Goal: Task Accomplishment & Management: Use online tool/utility

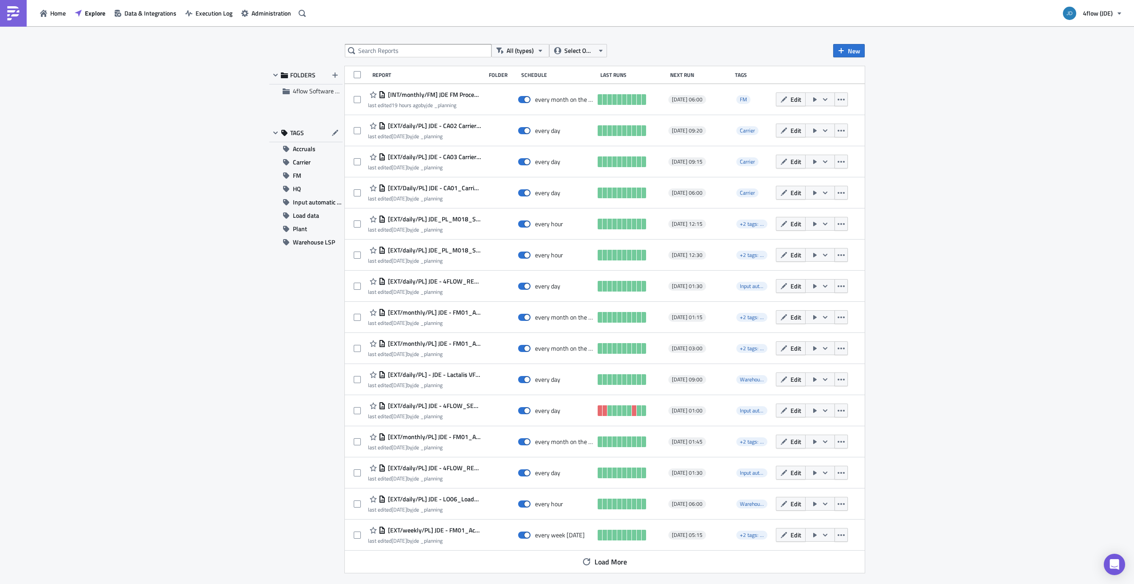
click at [191, 55] on div "All (types) Select Owner New FOLDERS 4flow Software KAM TAGS Accruals Carrier F…" at bounding box center [567, 305] width 1134 height 559
click at [305, 150] on span "Accruals" at bounding box center [304, 148] width 23 height 13
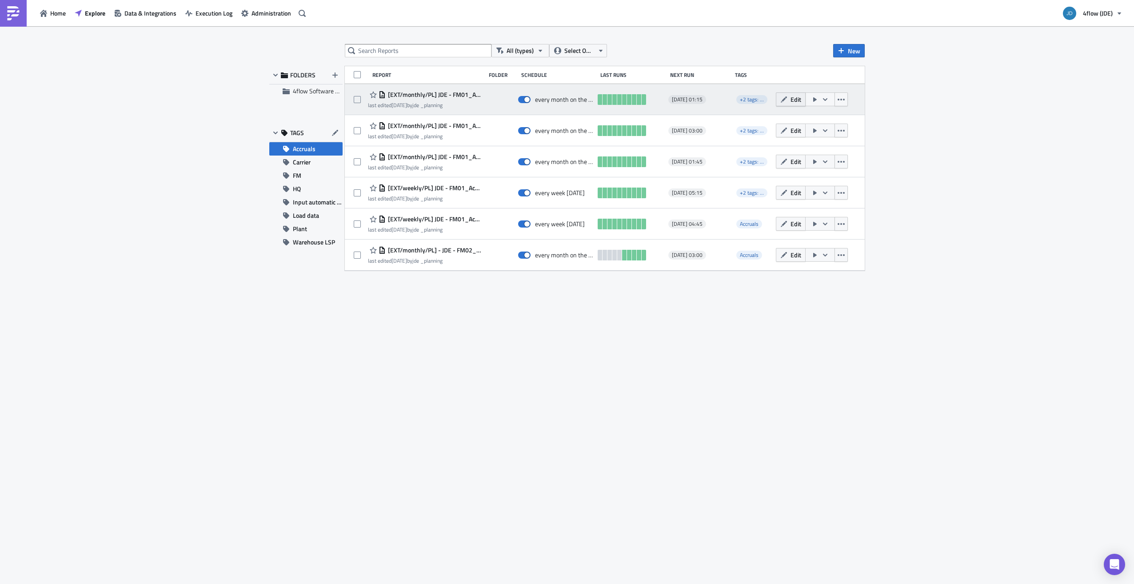
click at [796, 95] on span "Edit" at bounding box center [795, 99] width 11 height 9
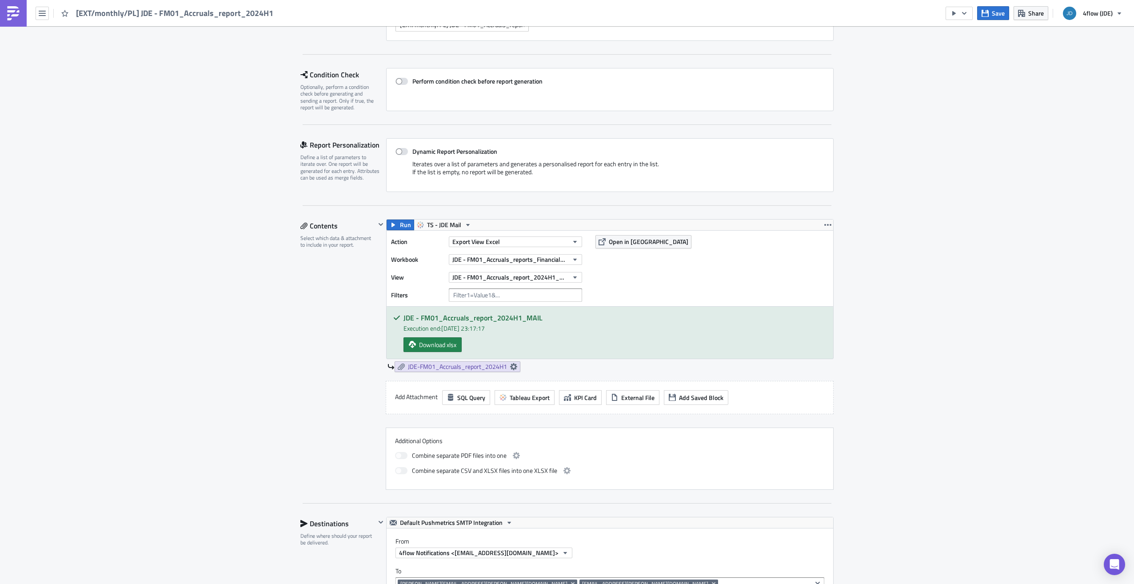
scroll to position [89, 0]
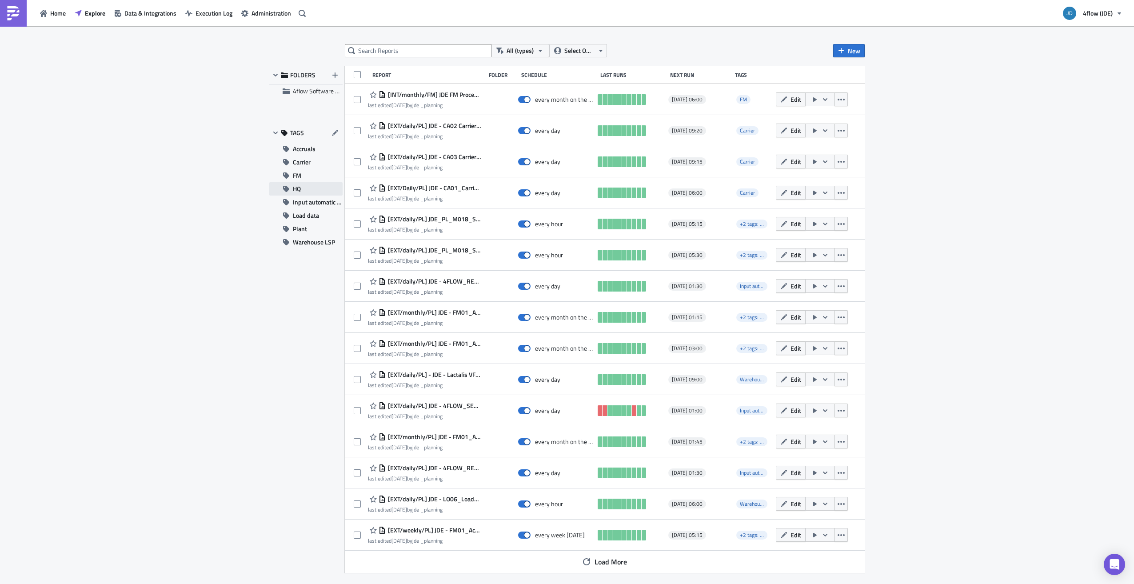
click at [309, 189] on button "HQ" at bounding box center [305, 188] width 73 height 13
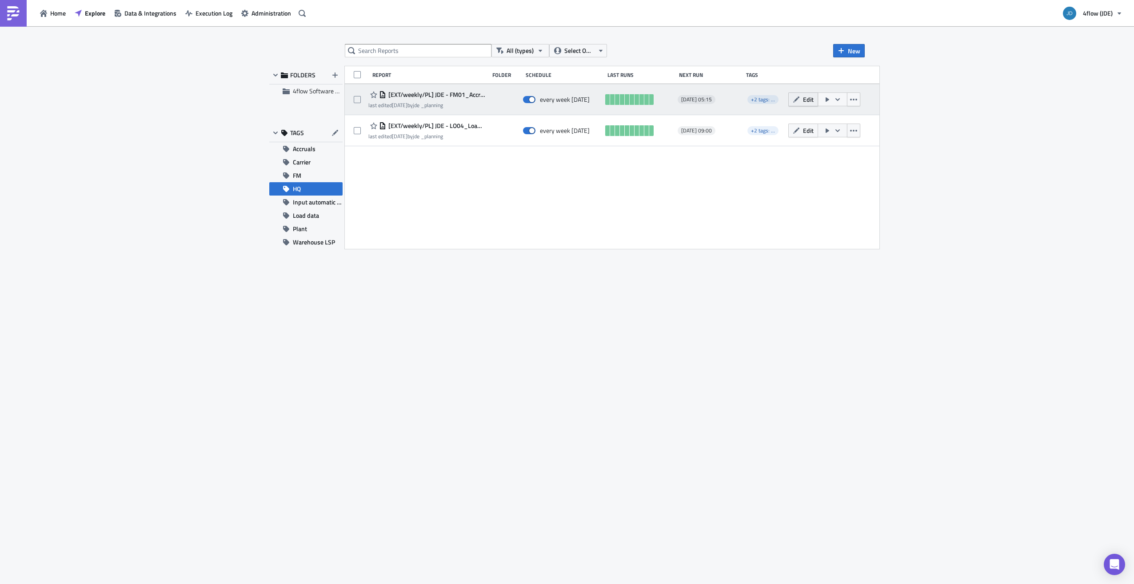
click at [818, 103] on button "Edit" at bounding box center [803, 99] width 30 height 14
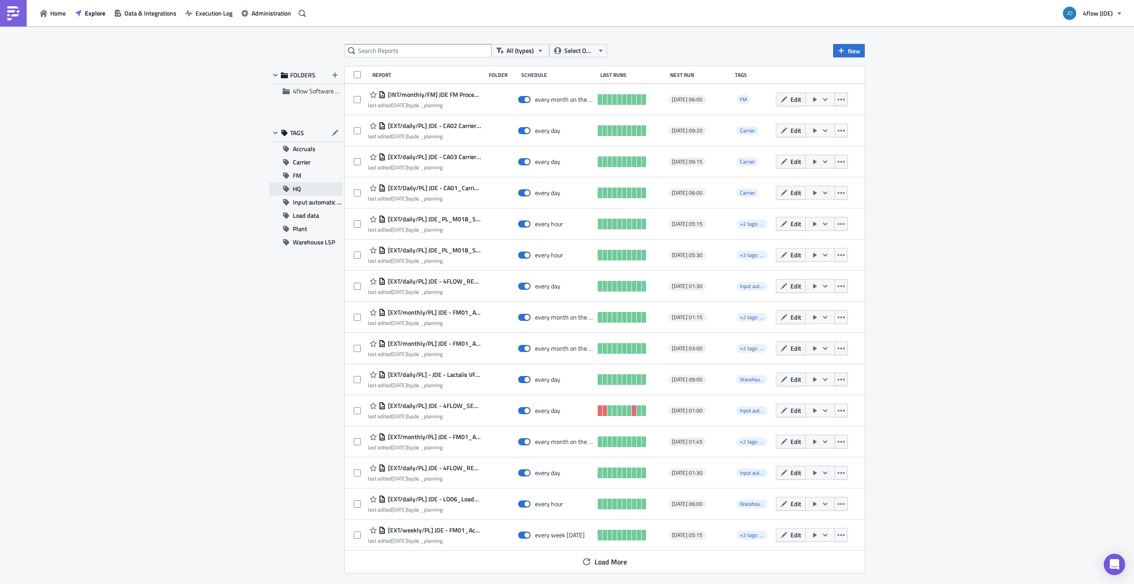
click at [304, 188] on button "HQ" at bounding box center [305, 188] width 73 height 13
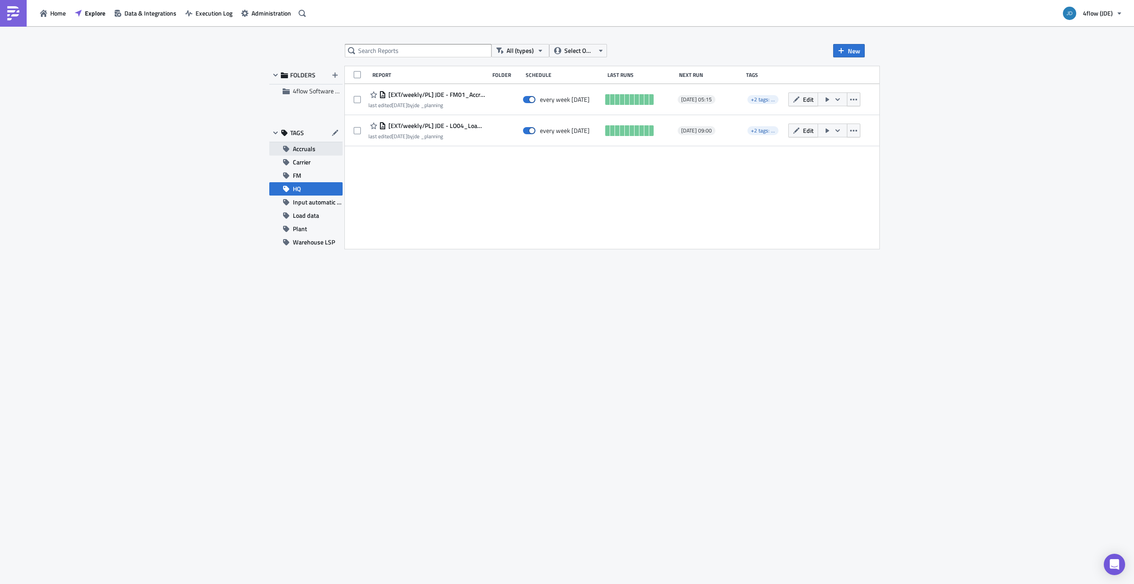
click at [307, 148] on span "Accruals" at bounding box center [304, 148] width 23 height 13
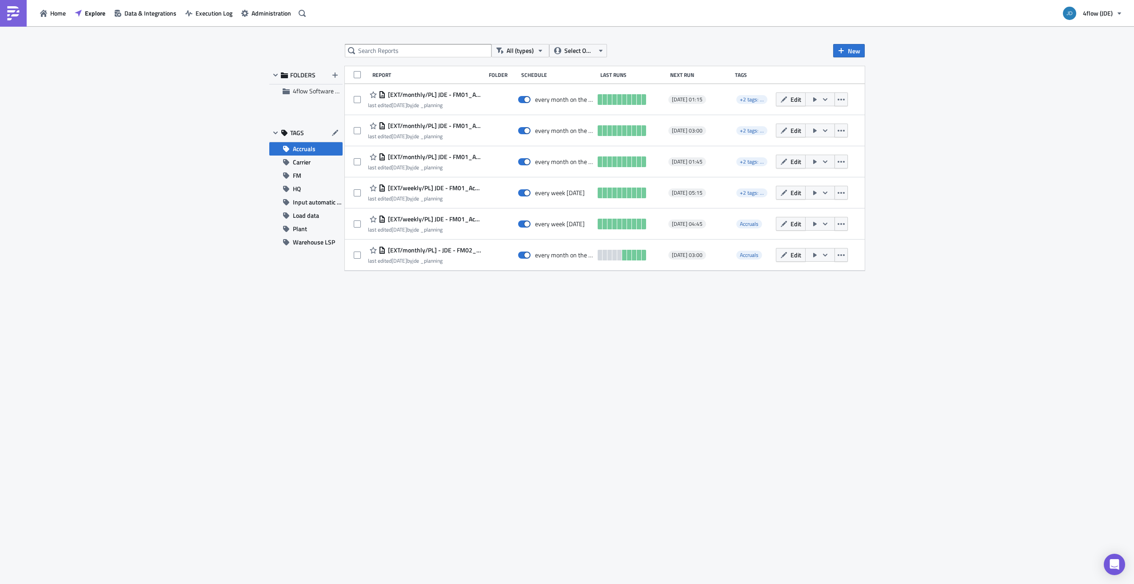
click at [243, 113] on div "All (types) Select Owner New FOLDERS 4flow Software KAM TAGS Accruals Carrier F…" at bounding box center [567, 305] width 1134 height 559
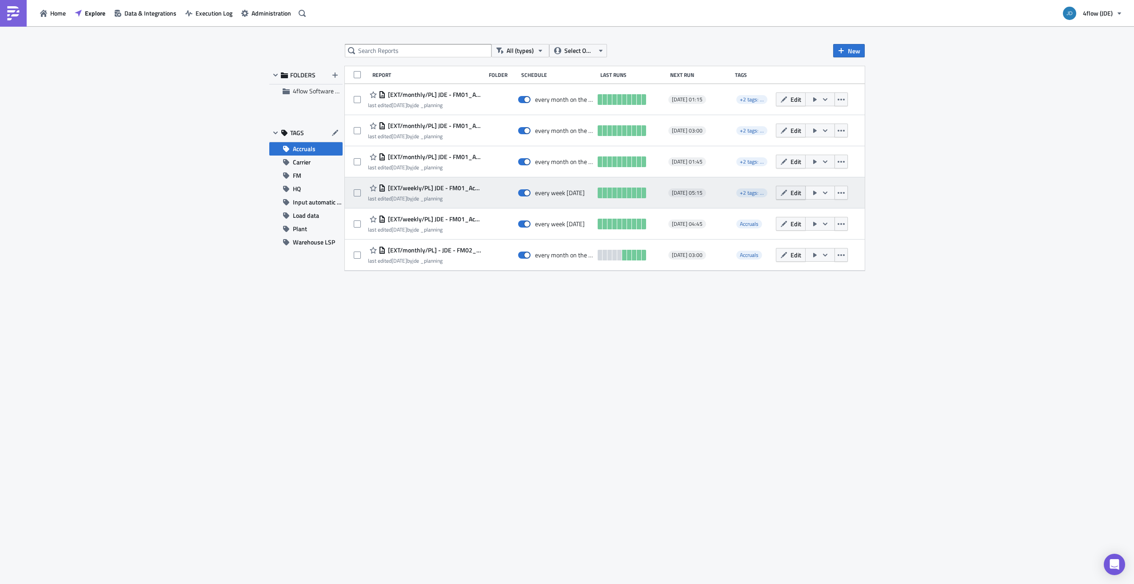
click at [794, 195] on span "Edit" at bounding box center [795, 192] width 11 height 9
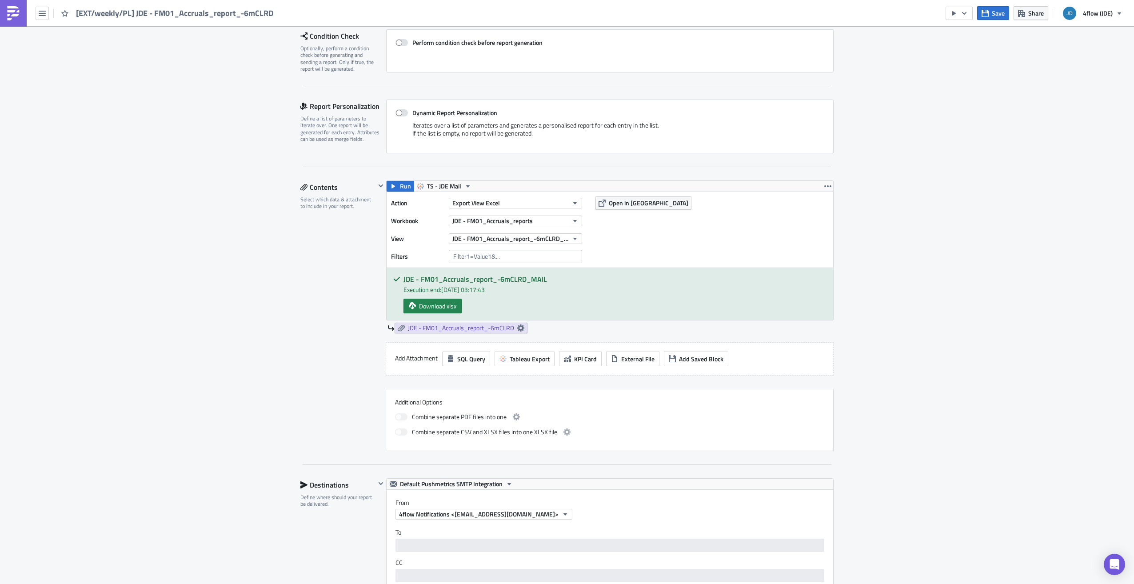
scroll to position [178, 0]
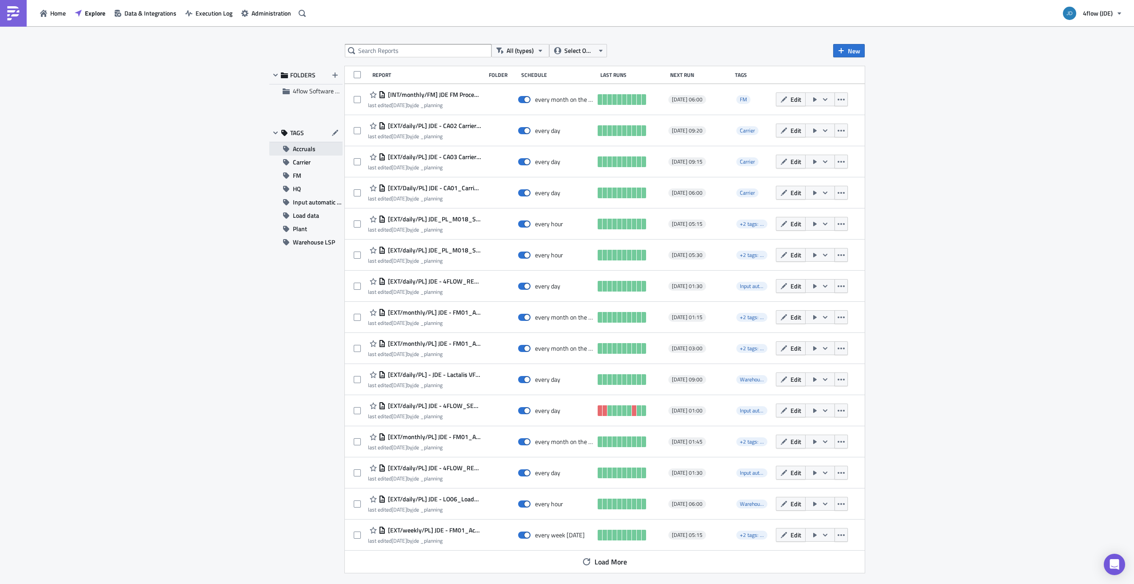
click at [318, 151] on button "Accruals" at bounding box center [305, 148] width 73 height 13
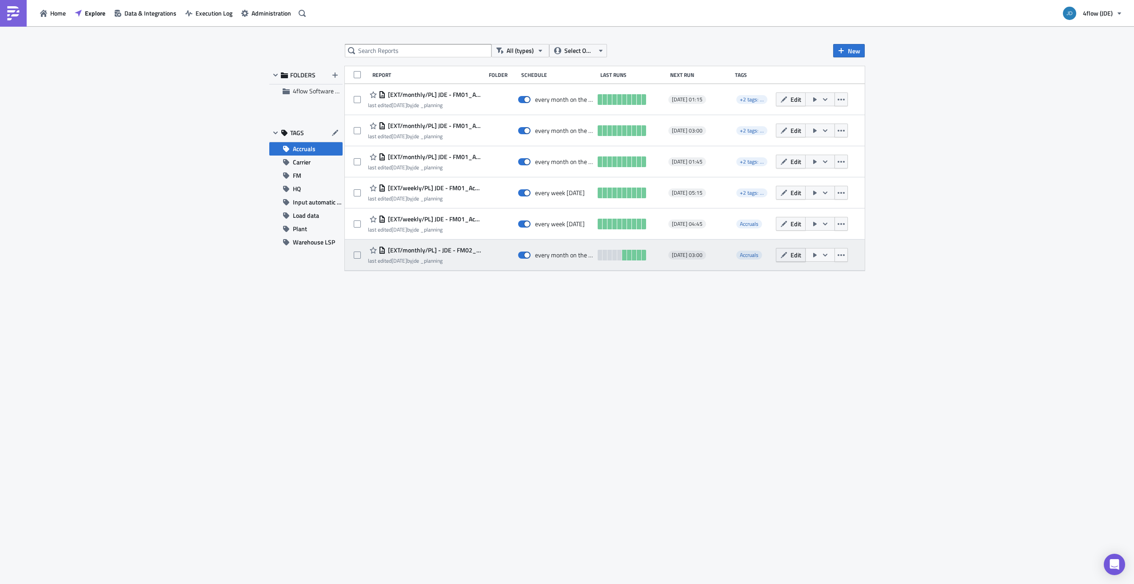
click at [793, 255] on span "Edit" at bounding box center [795, 254] width 11 height 9
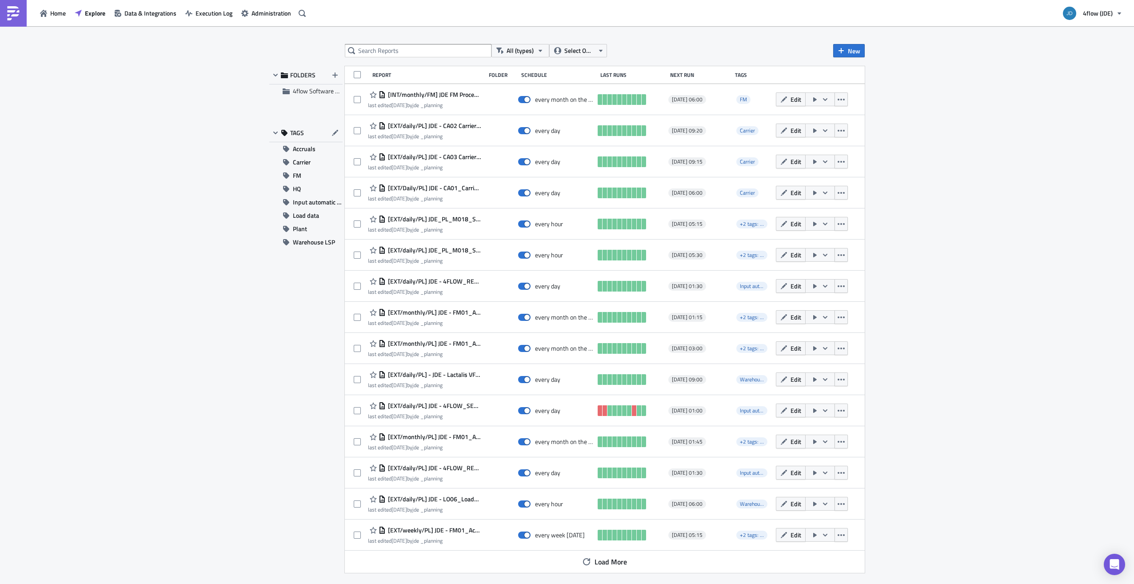
click at [191, 310] on div "All (types) Select Owner New FOLDERS 4flow Software KAM TAGS Accruals Carrier F…" at bounding box center [567, 305] width 1134 height 559
click at [298, 153] on span "Accruals" at bounding box center [304, 148] width 23 height 13
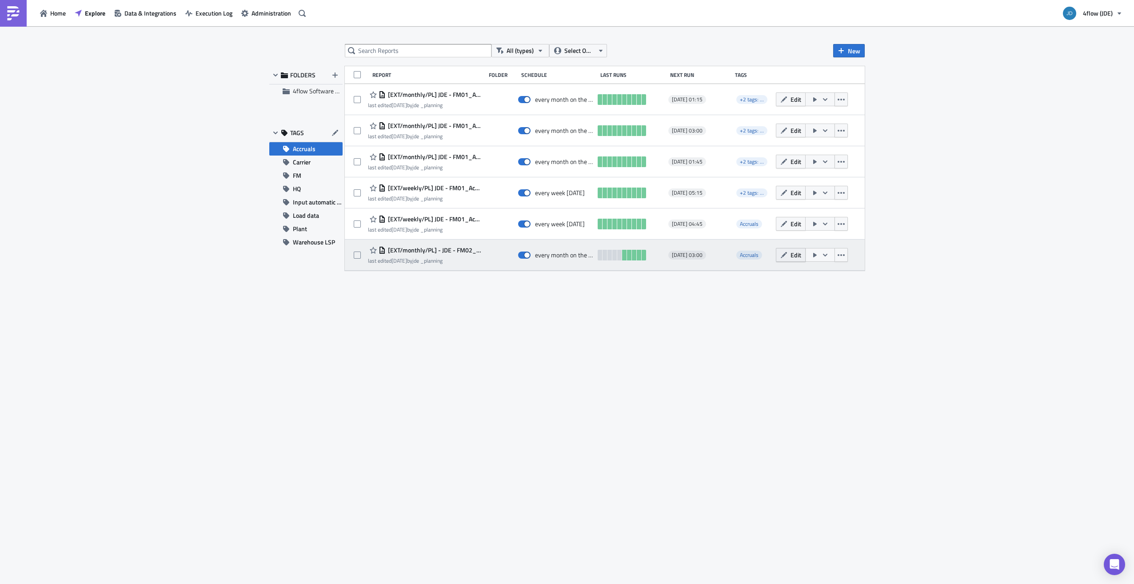
click at [793, 255] on span "Edit" at bounding box center [795, 254] width 11 height 9
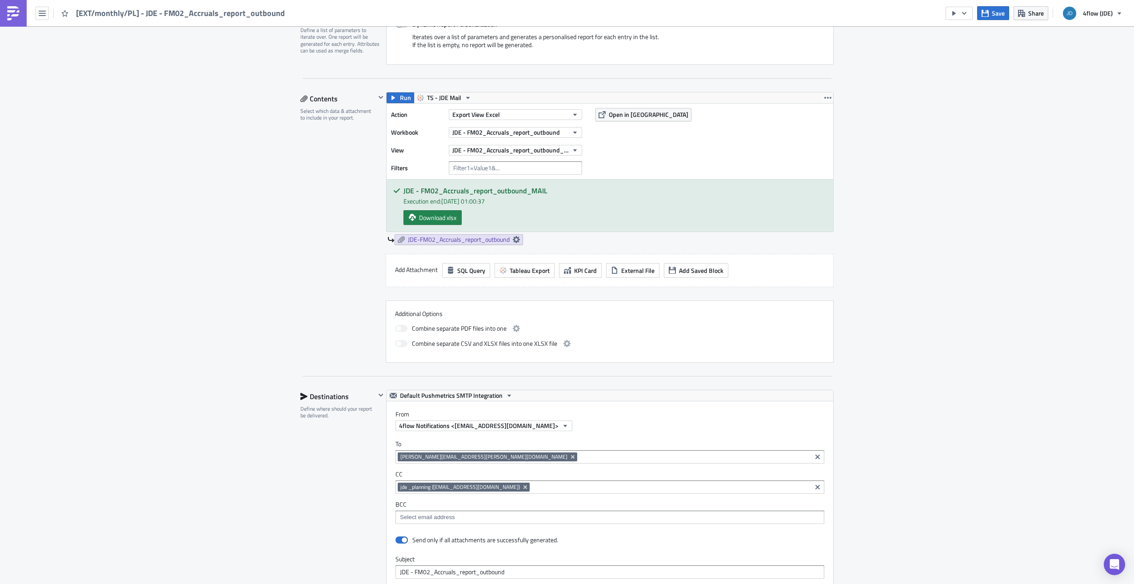
scroll to position [489, 0]
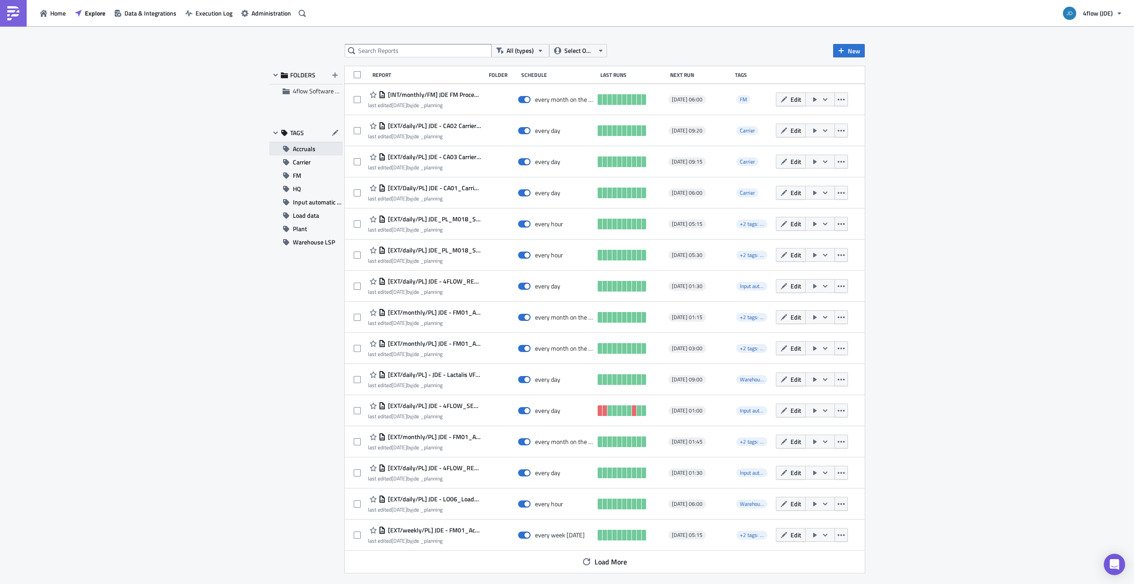
click at [298, 152] on span "Accruals" at bounding box center [304, 148] width 23 height 13
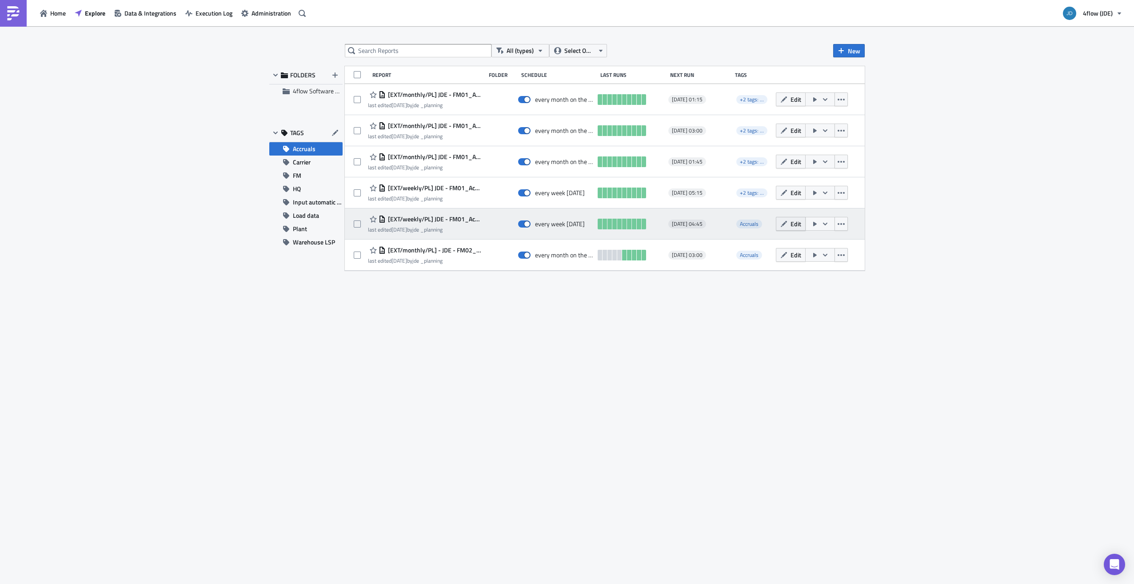
click at [789, 223] on button "Edit" at bounding box center [791, 224] width 30 height 14
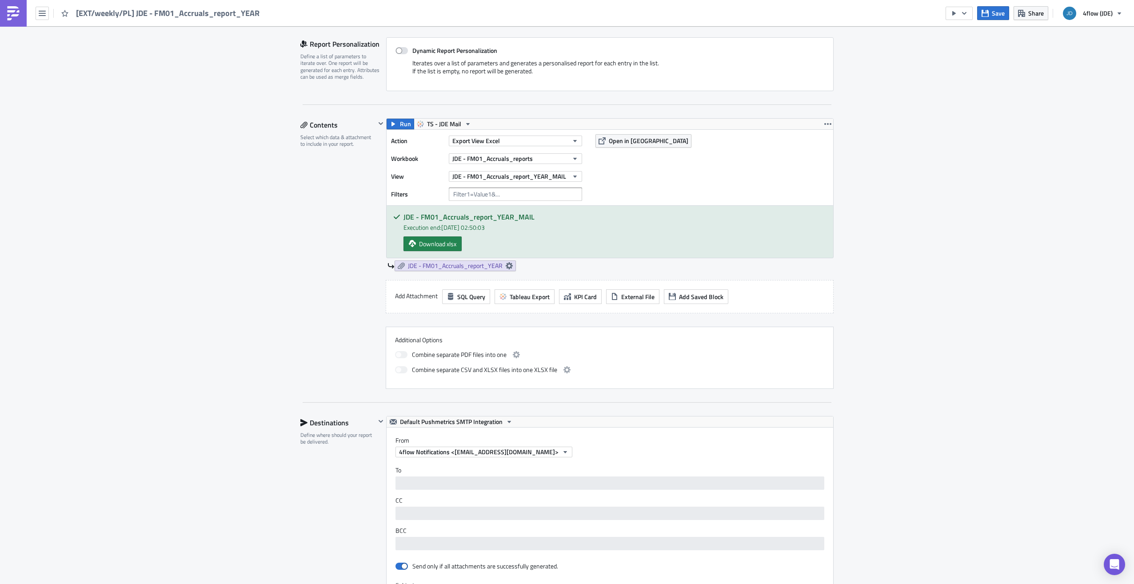
scroll to position [222, 0]
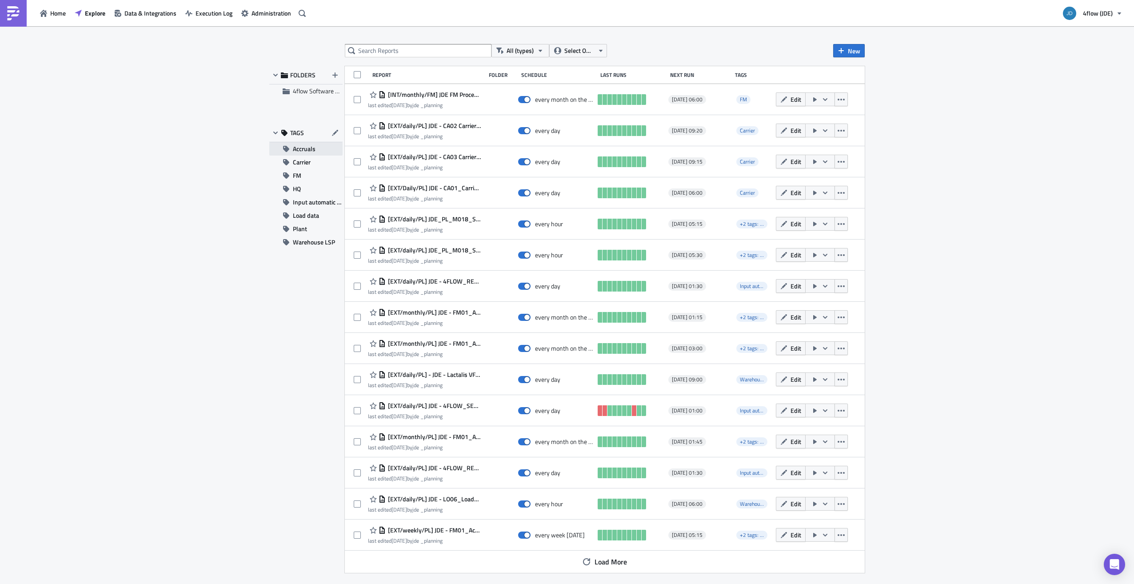
click at [317, 152] on button "Accruals" at bounding box center [305, 148] width 73 height 13
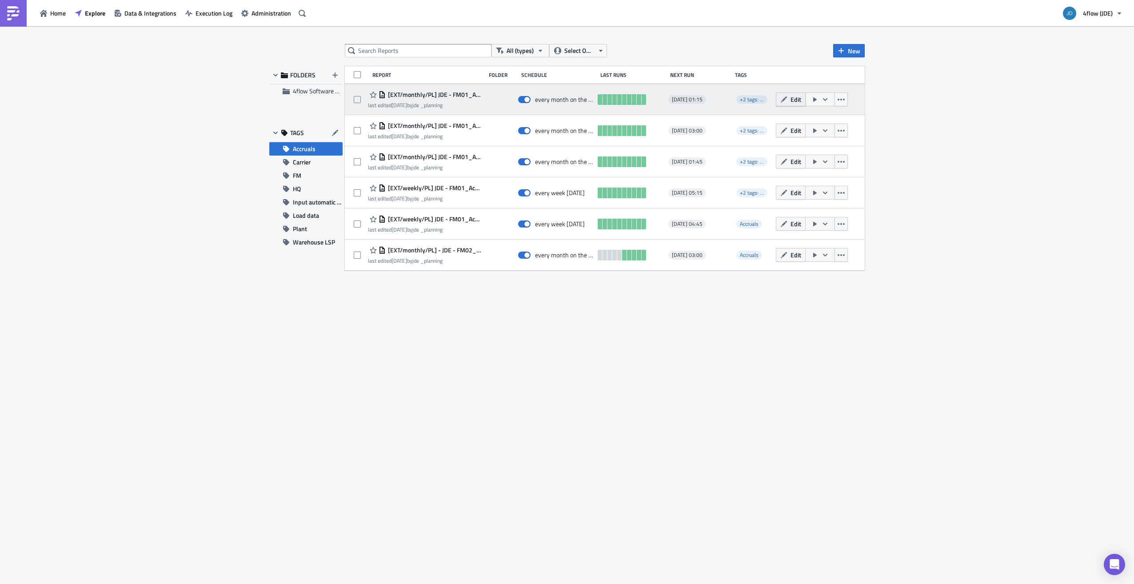
click at [790, 102] on button "Edit" at bounding box center [791, 99] width 30 height 14
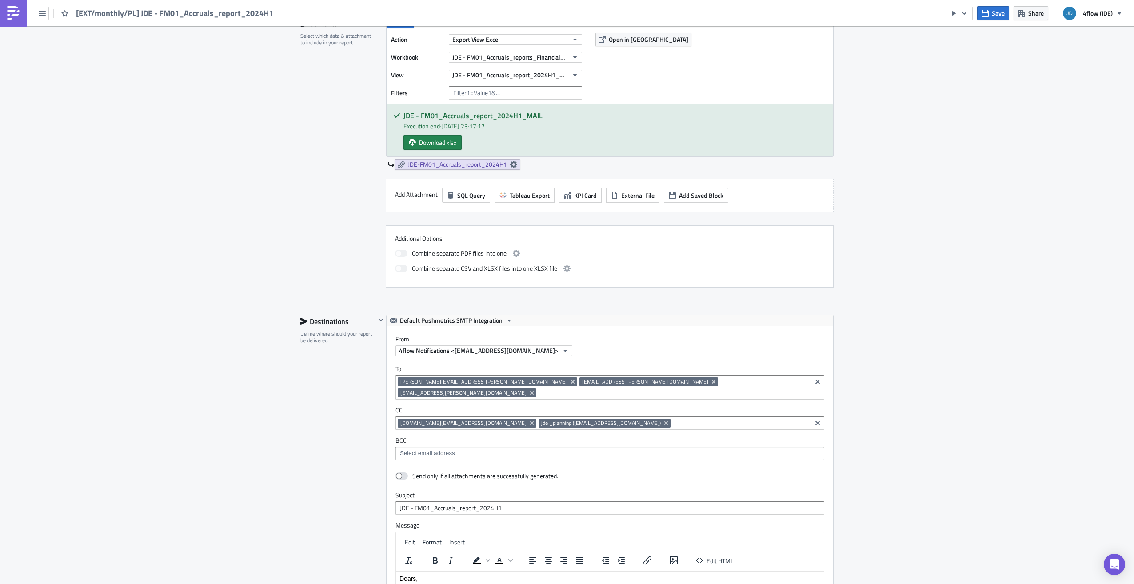
scroll to position [311, 0]
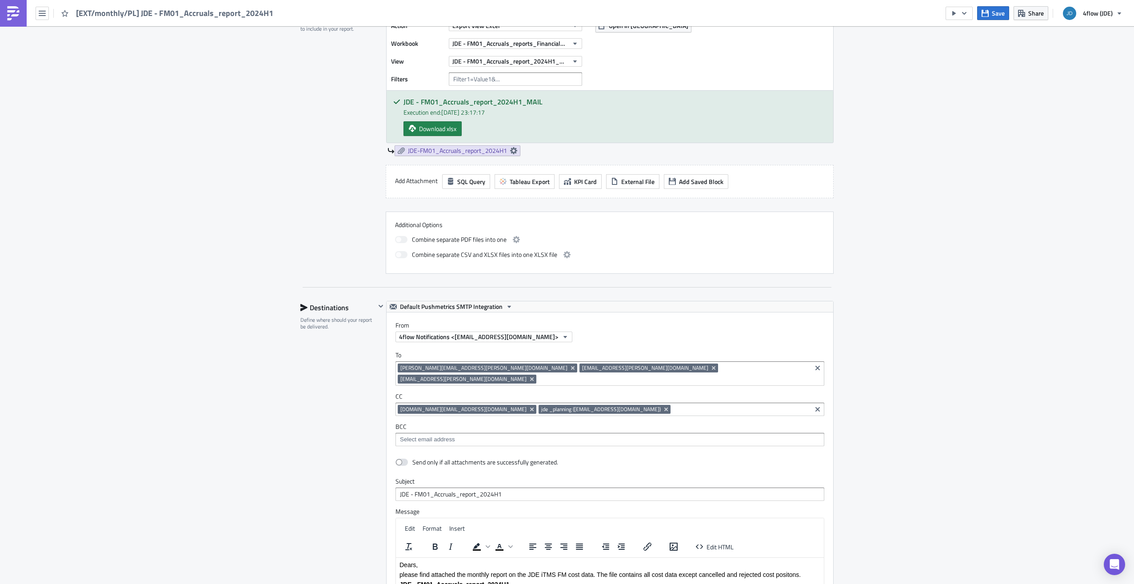
click at [676, 374] on input at bounding box center [673, 378] width 271 height 9
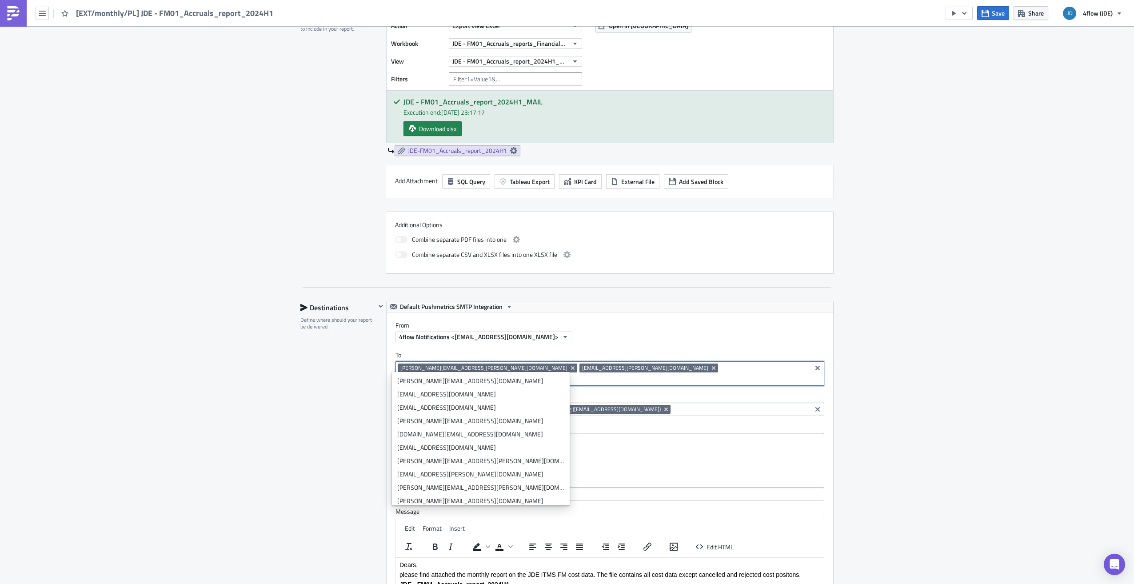
paste input "Inna.Malytska@JDEcoffee.com"
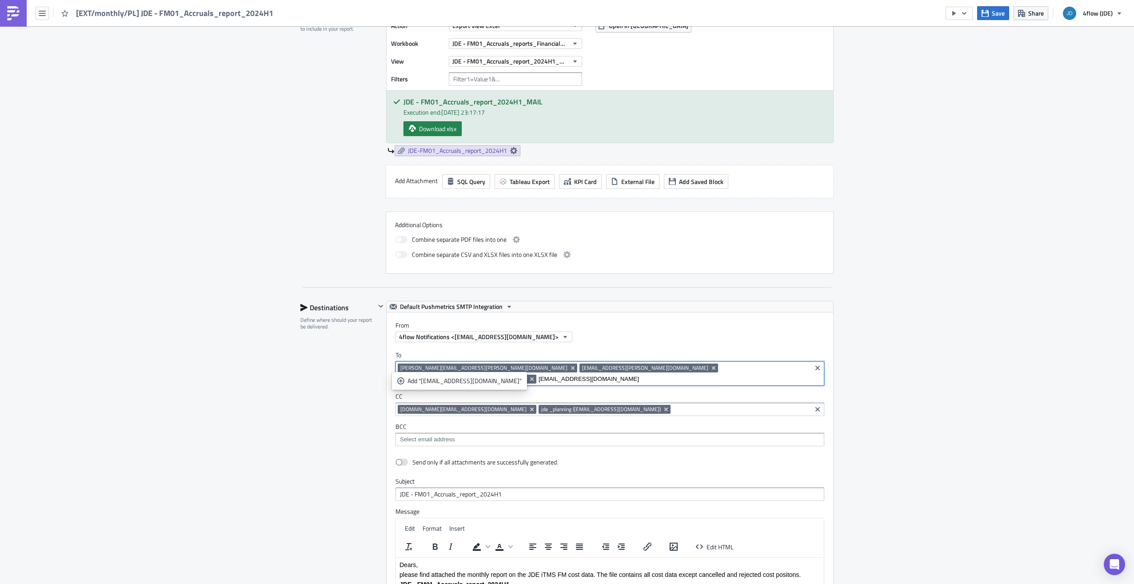
click at [747, 374] on input "Inna.Malytska@JDEcoffee.com" at bounding box center [673, 378] width 271 height 9
type input "Inna.Malytska@JDEcoffee.com"
click at [453, 382] on div "Add "Inna.Malytska@JDEcoffee.com"" at bounding box center [464, 380] width 114 height 9
click at [753, 345] on div "To Johannes.Goltermann@JDEcoffee.com bram.groen@jdecoffee.com Harma.deBoer@JDEc…" at bounding box center [609, 398] width 446 height 113
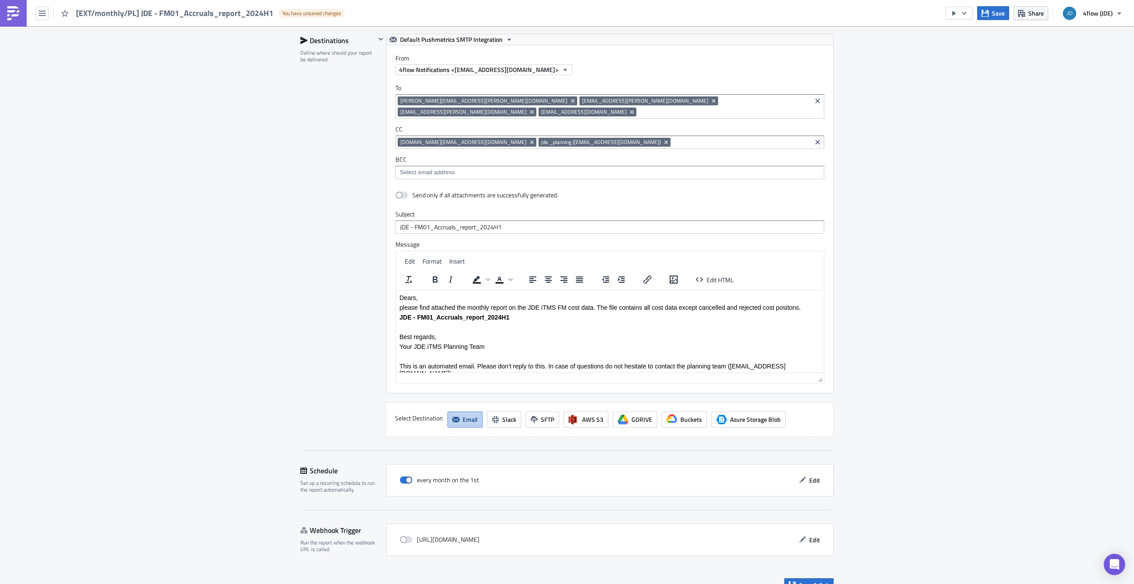
scroll to position [578, 0]
click at [799, 580] on span "Save & Exit" at bounding box center [814, 584] width 30 height 9
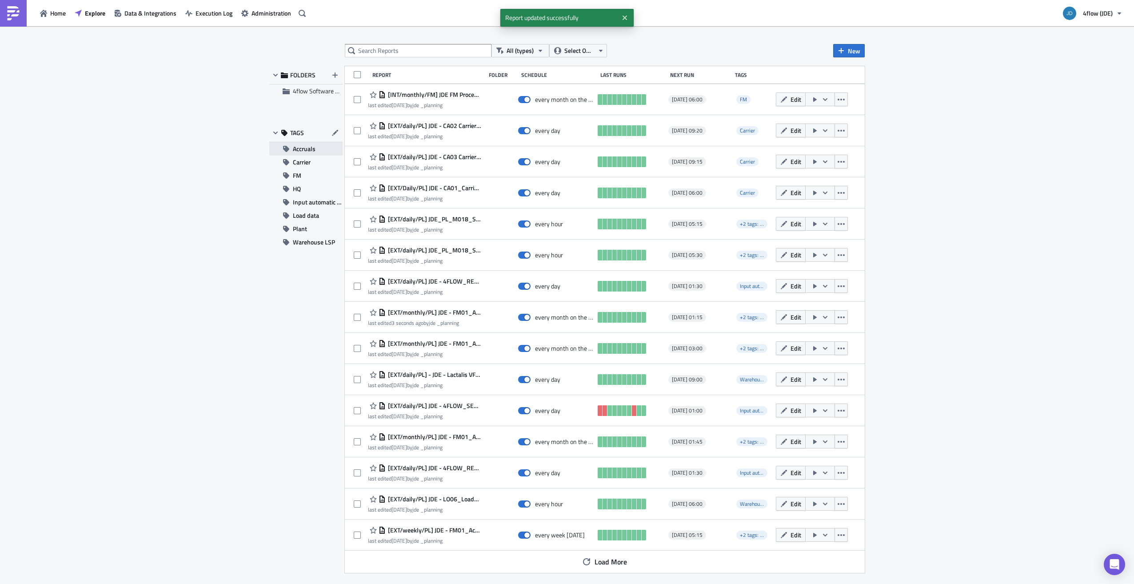
click at [300, 151] on span "Accruals" at bounding box center [304, 148] width 23 height 13
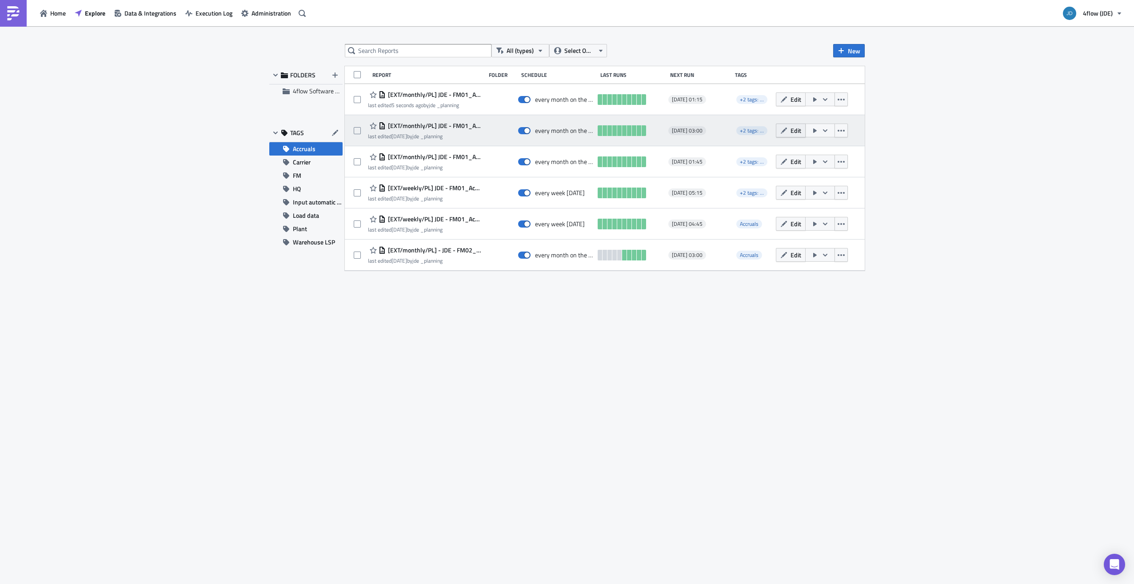
click at [787, 134] on button "Edit" at bounding box center [791, 130] width 30 height 14
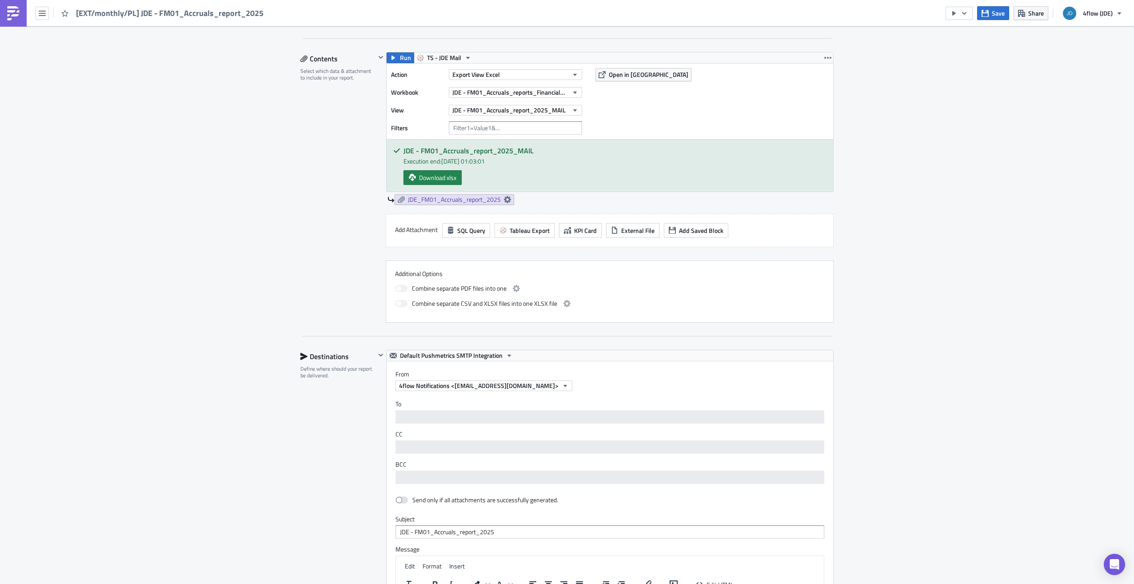
scroll to position [267, 0]
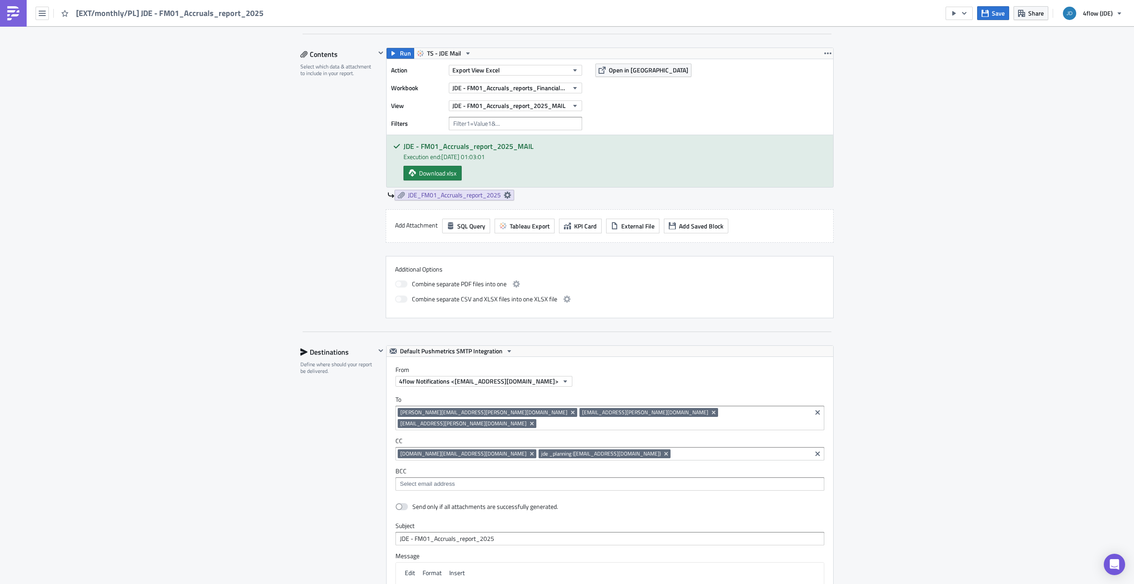
click at [670, 419] on input at bounding box center [673, 423] width 271 height 9
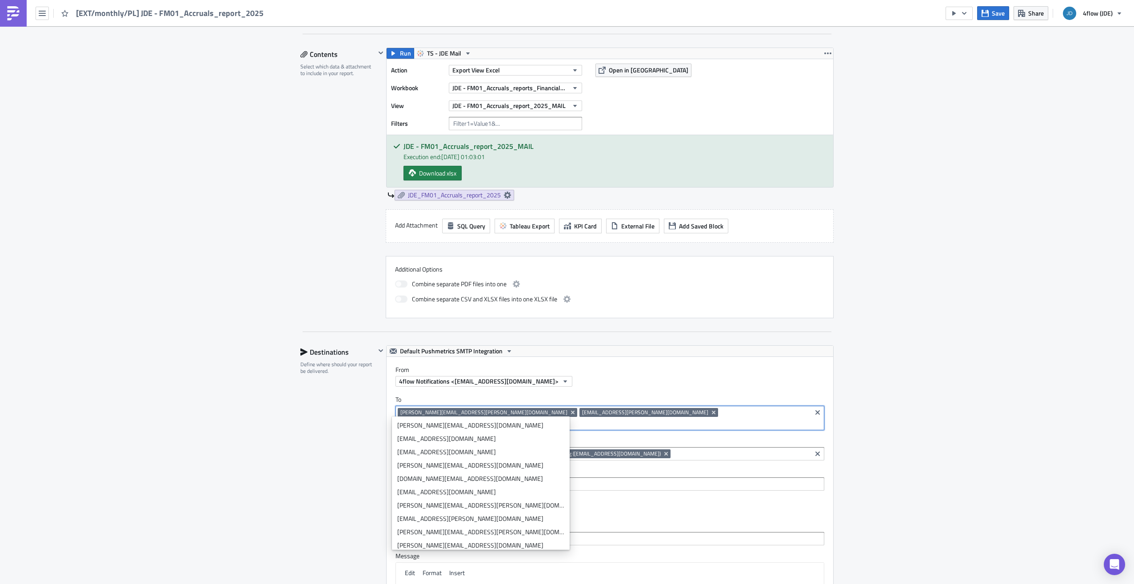
paste input "Inna.Malytska@JDEcoffee.com"
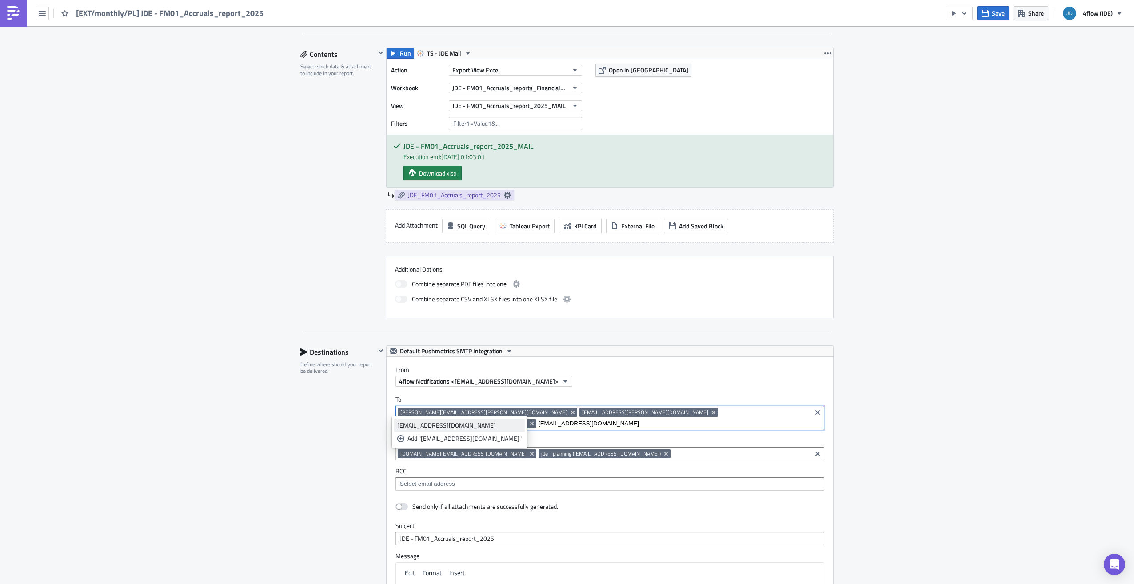
type input "Inna.Malytska@JDEcoffee.com"
click at [468, 425] on div "Inna.Malytska@JDEcoffee.com" at bounding box center [459, 425] width 124 height 9
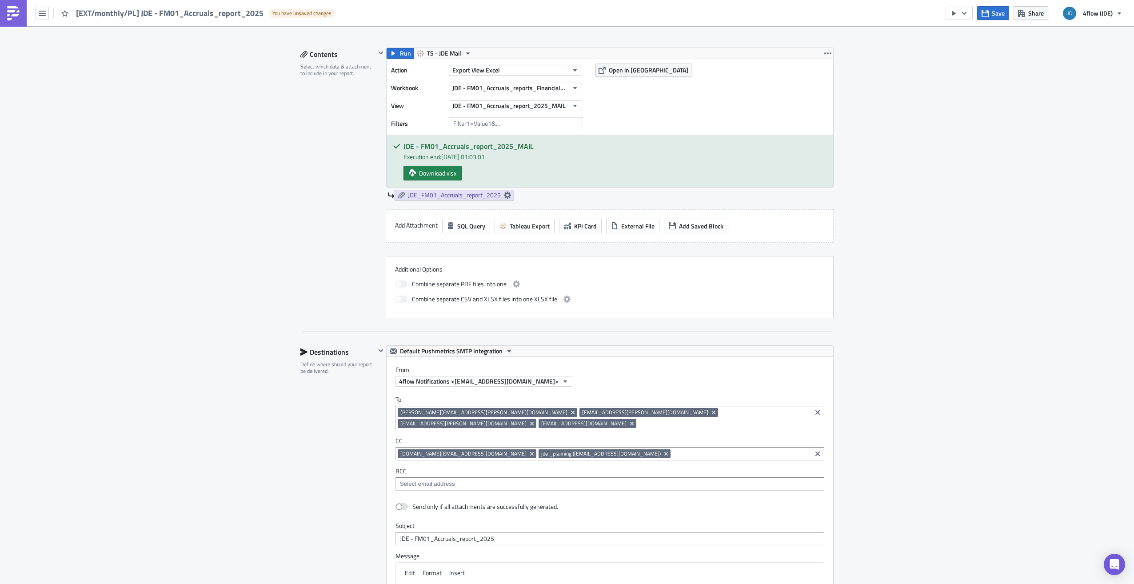
click at [928, 367] on div "Execution Log Edit " [EXT/monthly/PL] JDE - FM01_Accruals_report_2025 " Draft S…" at bounding box center [567, 336] width 1134 height 1152
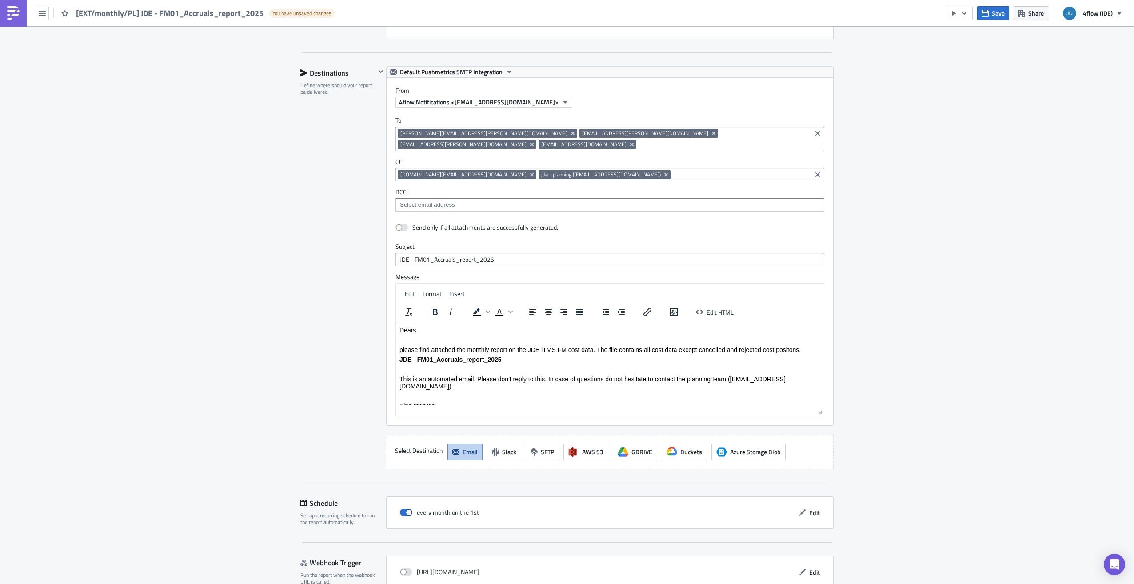
scroll to position [578, 0]
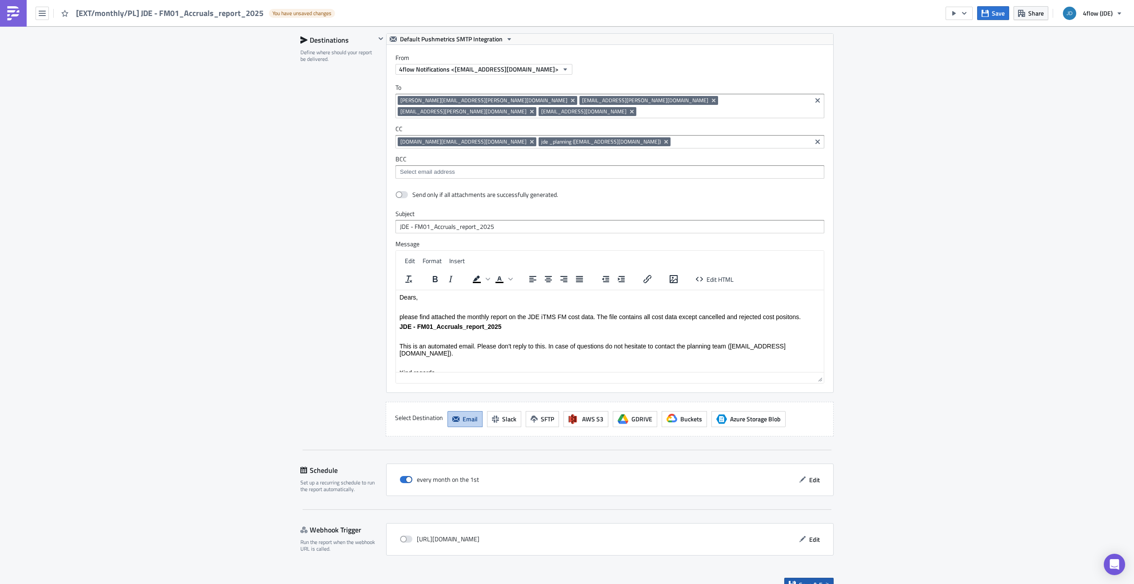
click at [802, 580] on span "Save & Exit" at bounding box center [814, 584] width 30 height 9
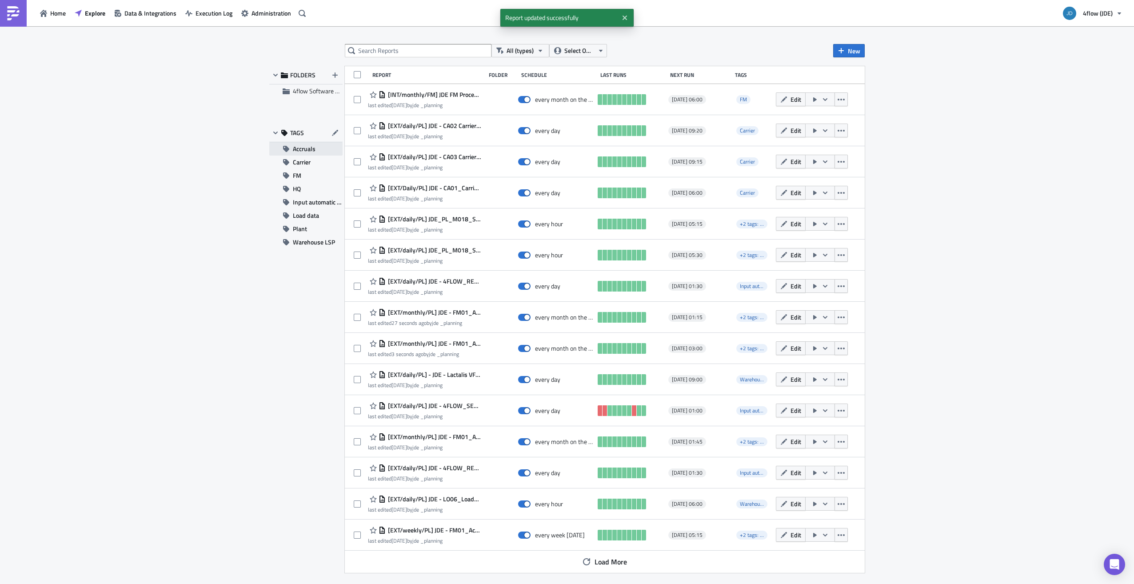
click at [300, 149] on span "Accruals" at bounding box center [304, 148] width 23 height 13
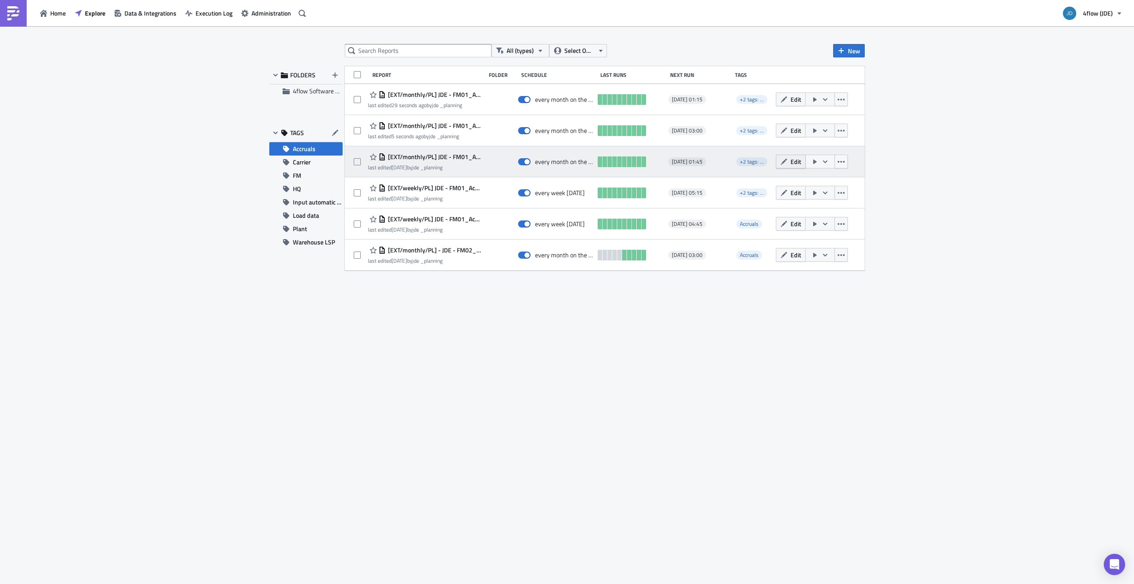
click at [787, 158] on button "Edit" at bounding box center [791, 162] width 30 height 14
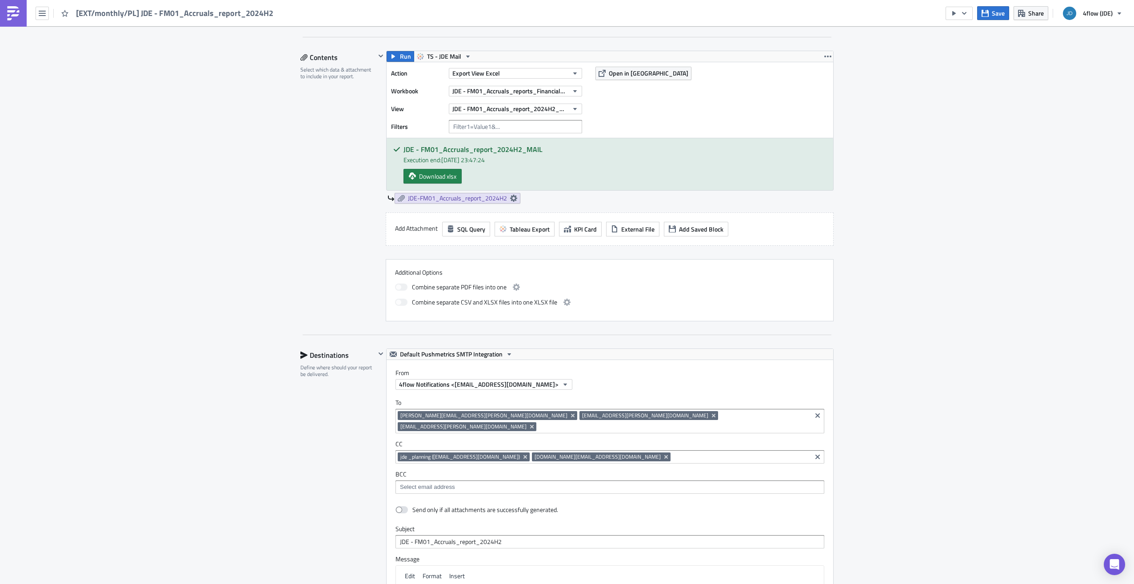
scroll to position [267, 0]
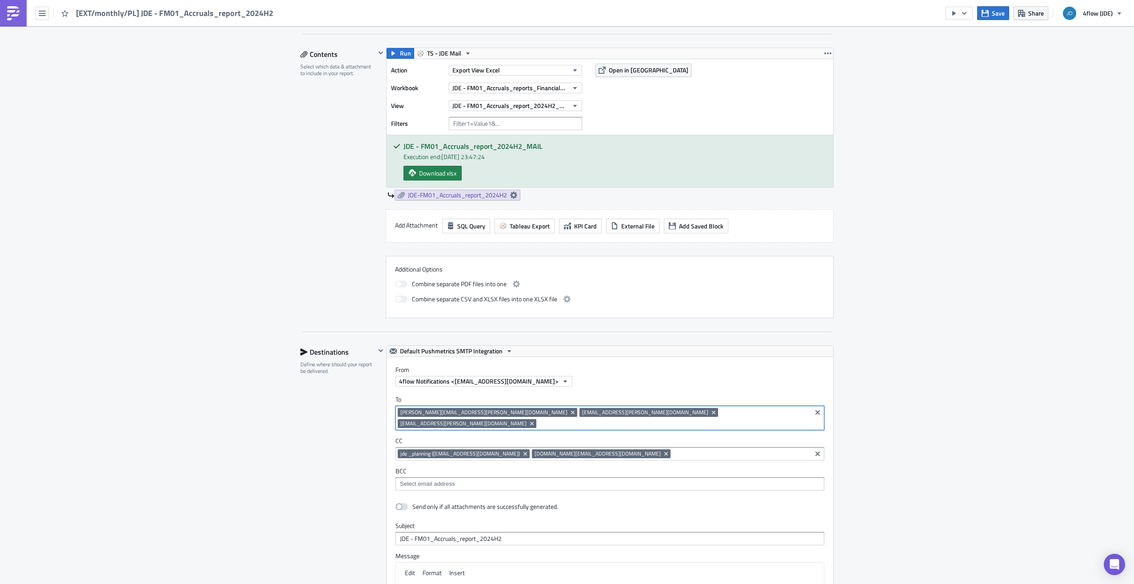
click at [662, 419] on input at bounding box center [673, 423] width 271 height 9
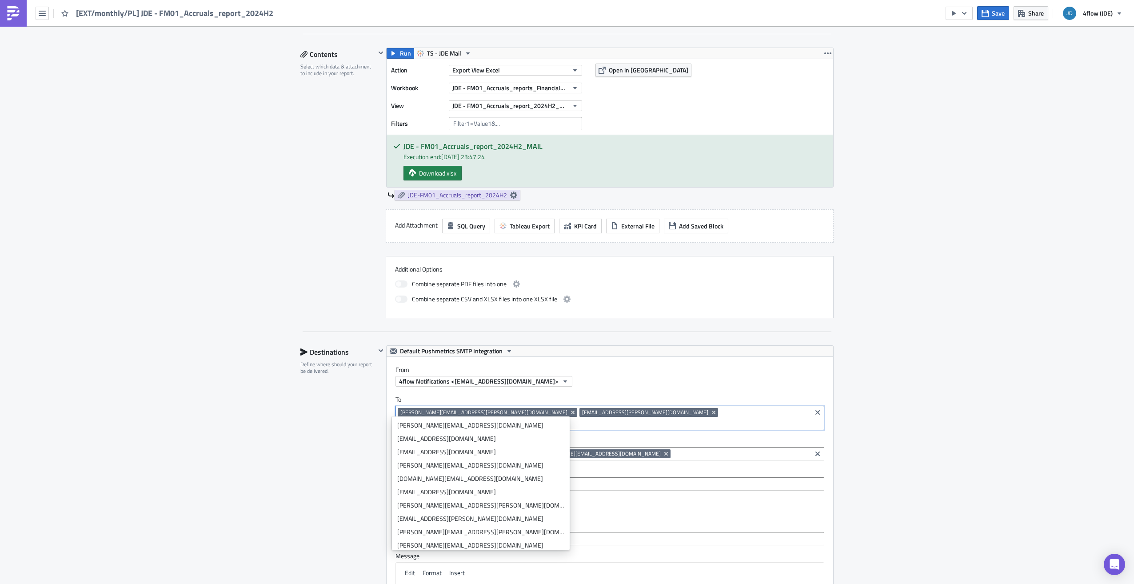
paste input "Inna.Malytska@JDEcoffee.com"
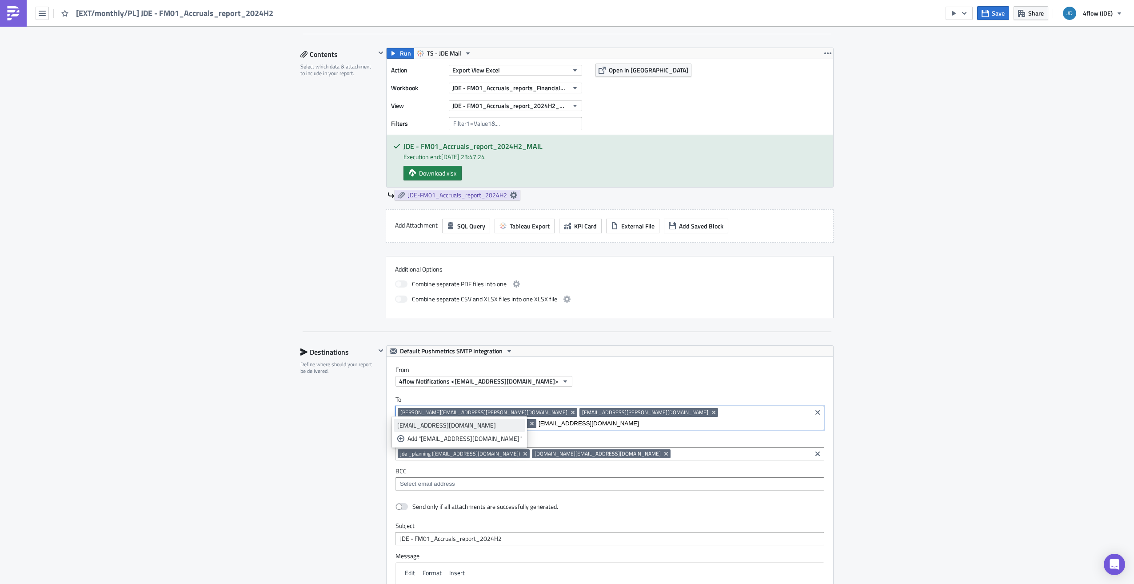
type input "Inna.Malytska@JDEcoffee.com"
click at [464, 425] on div "Inna.Malytska@JDEcoffee.com" at bounding box center [459, 425] width 124 height 9
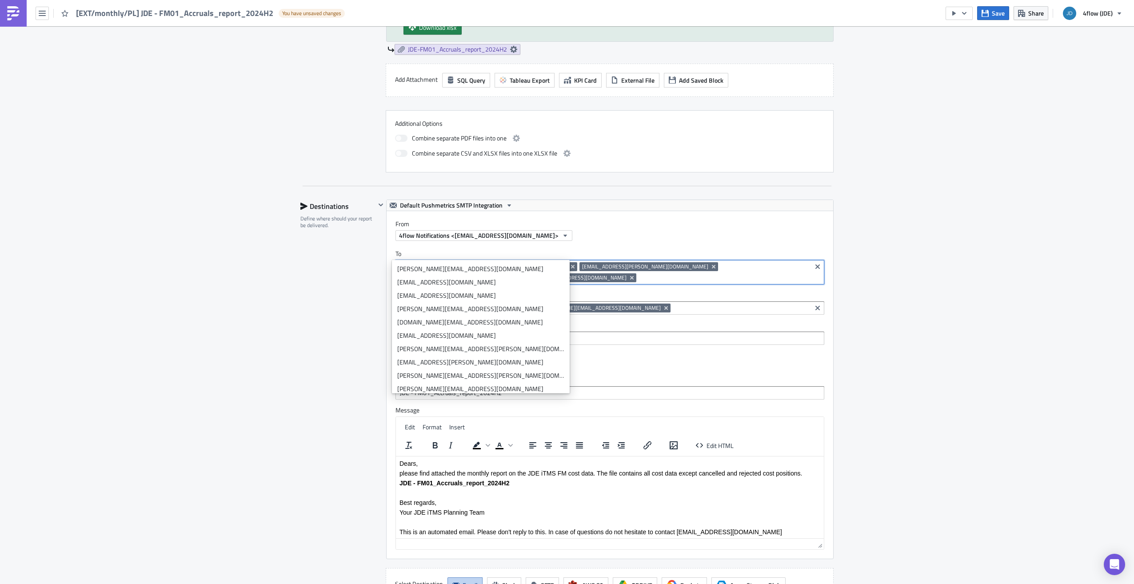
scroll to position [444, 0]
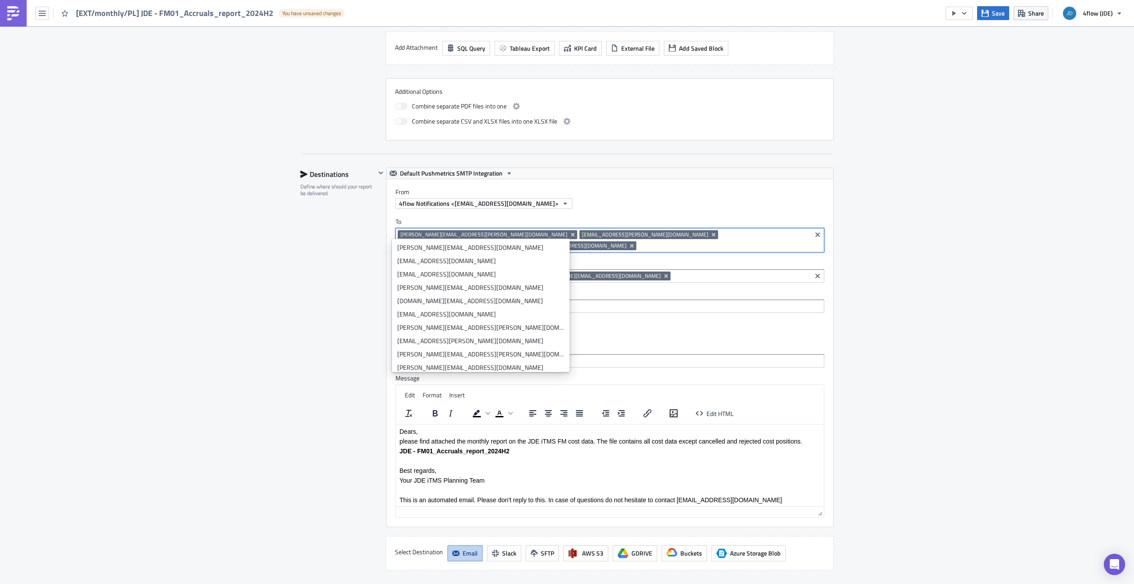
click at [887, 314] on div "Execution Log Edit " [EXT/monthly/PL] JDE - FM01_Accruals_report_2024H2 " Draft…" at bounding box center [567, 158] width 1134 height 1152
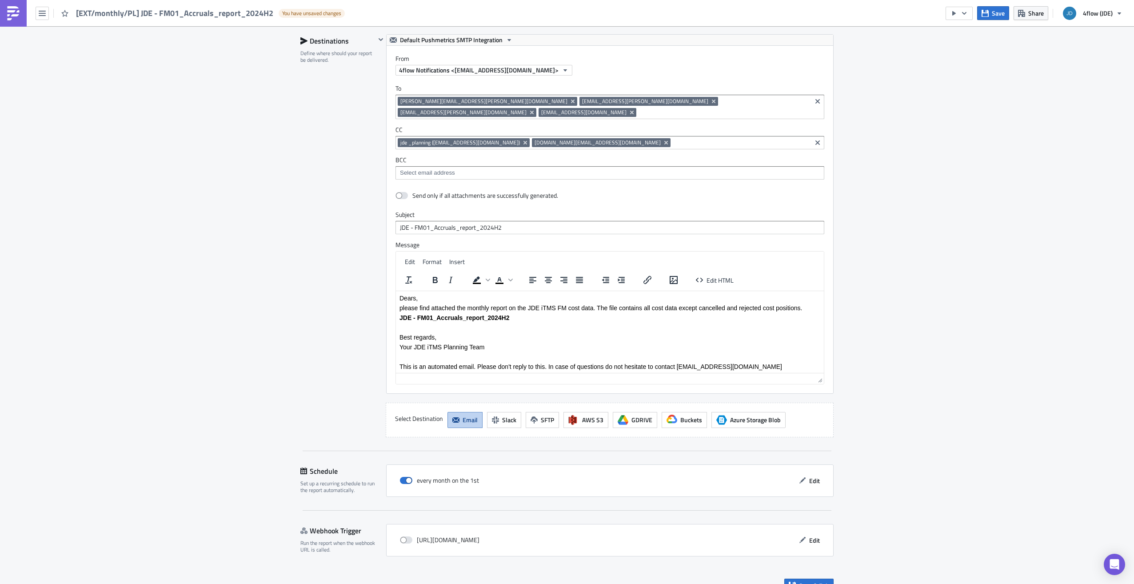
scroll to position [578, 0]
click at [800, 580] on span "Save & Exit" at bounding box center [814, 584] width 30 height 9
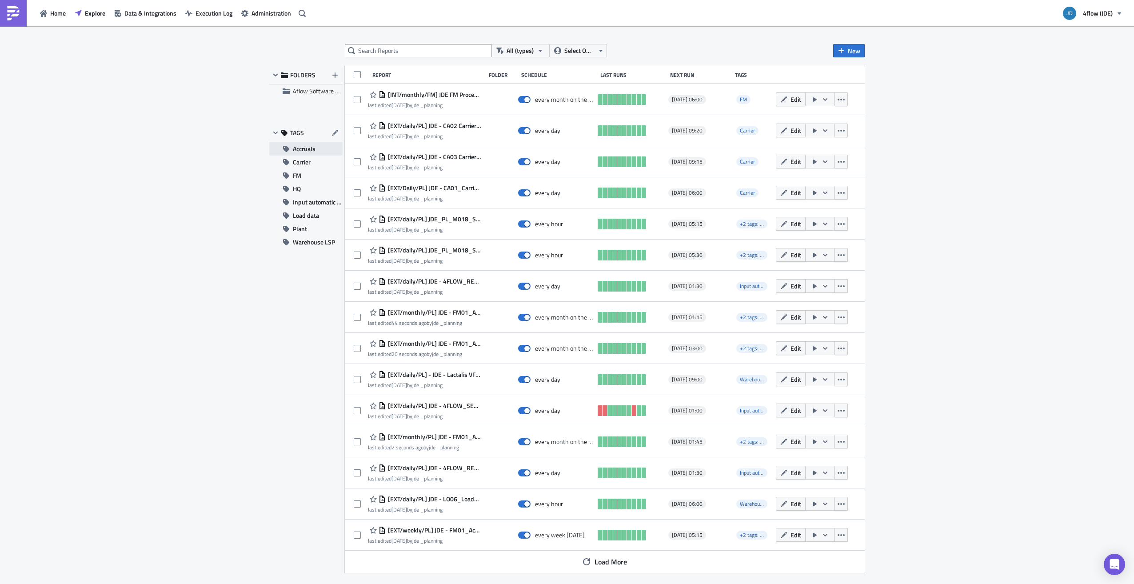
click at [312, 152] on span "Accruals" at bounding box center [304, 148] width 23 height 13
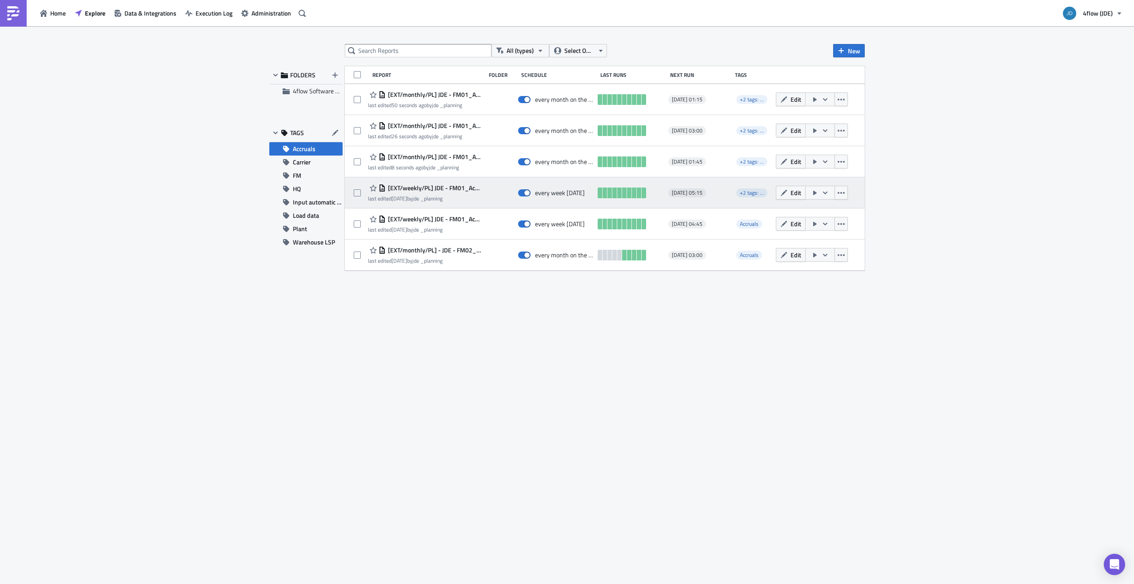
click at [492, 193] on div at bounding box center [499, 193] width 28 height 18
click at [794, 187] on button "Edit" at bounding box center [791, 193] width 30 height 14
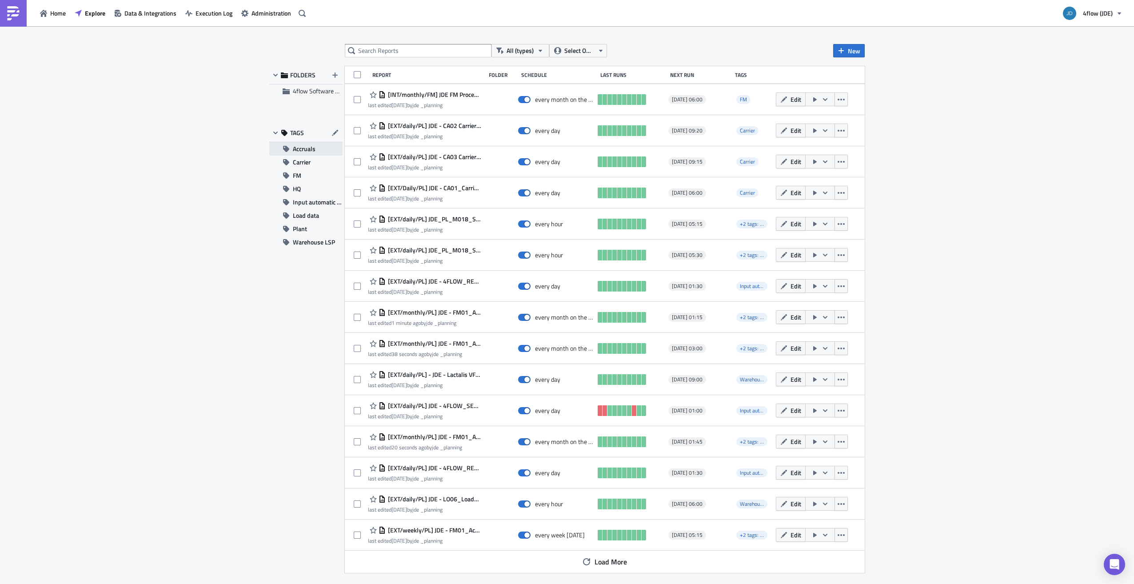
click at [311, 146] on span "Accruals" at bounding box center [304, 148] width 23 height 13
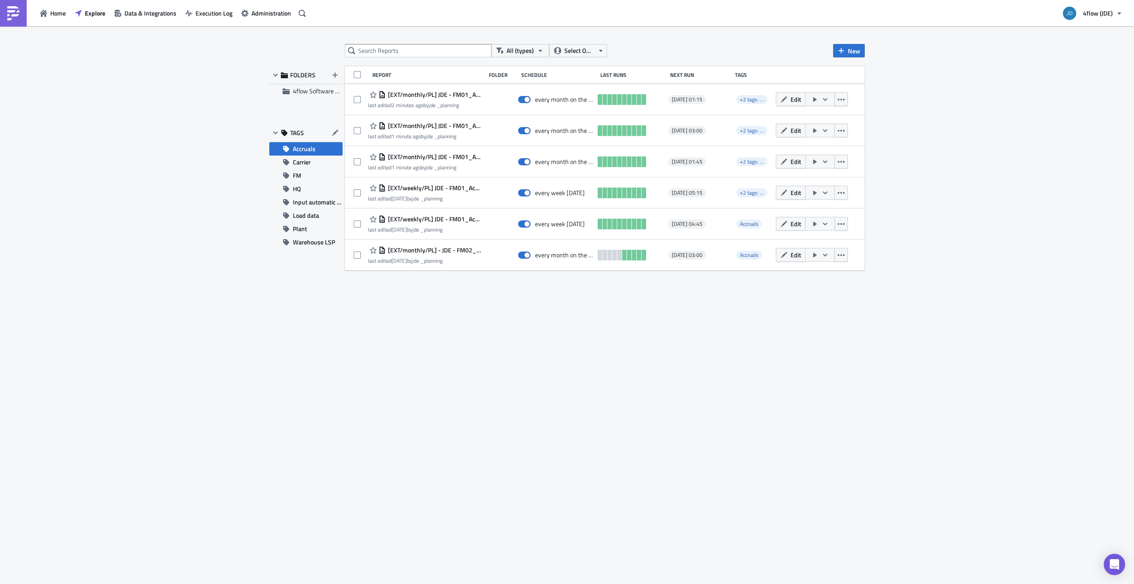
click at [214, 121] on div "All (types) Select Owner New FOLDERS 4flow Software KAM TAGS Accruals Carrier F…" at bounding box center [567, 305] width 1134 height 559
